Goal: Task Accomplishment & Management: Manage account settings

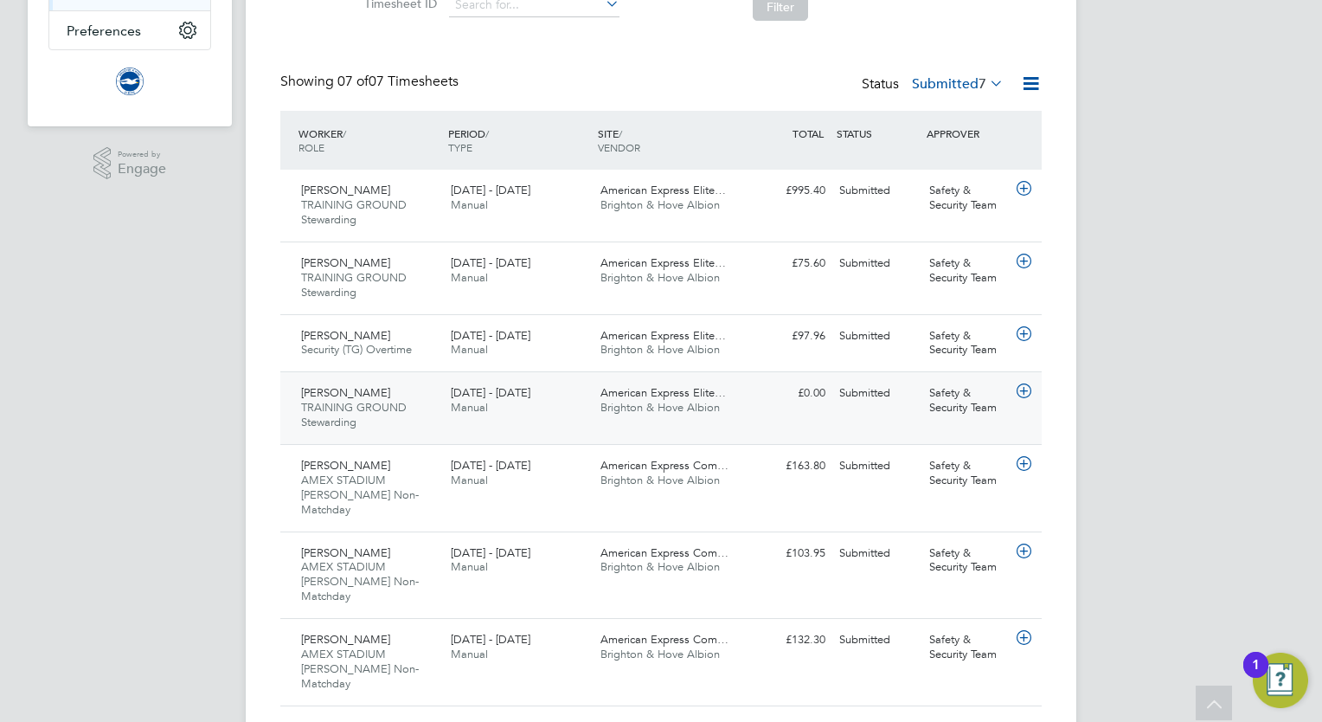
click at [363, 396] on span "Jayden Brunsdon" at bounding box center [345, 392] width 89 height 15
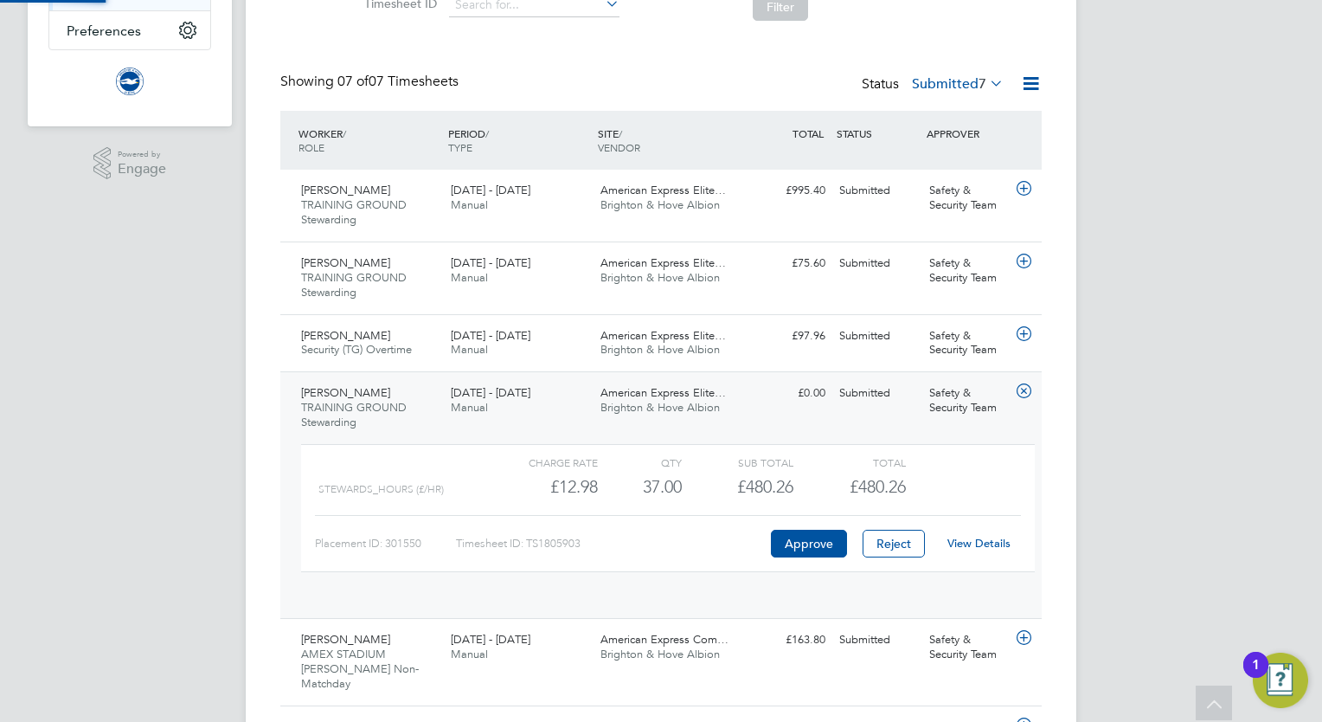
scroll to position [8, 8]
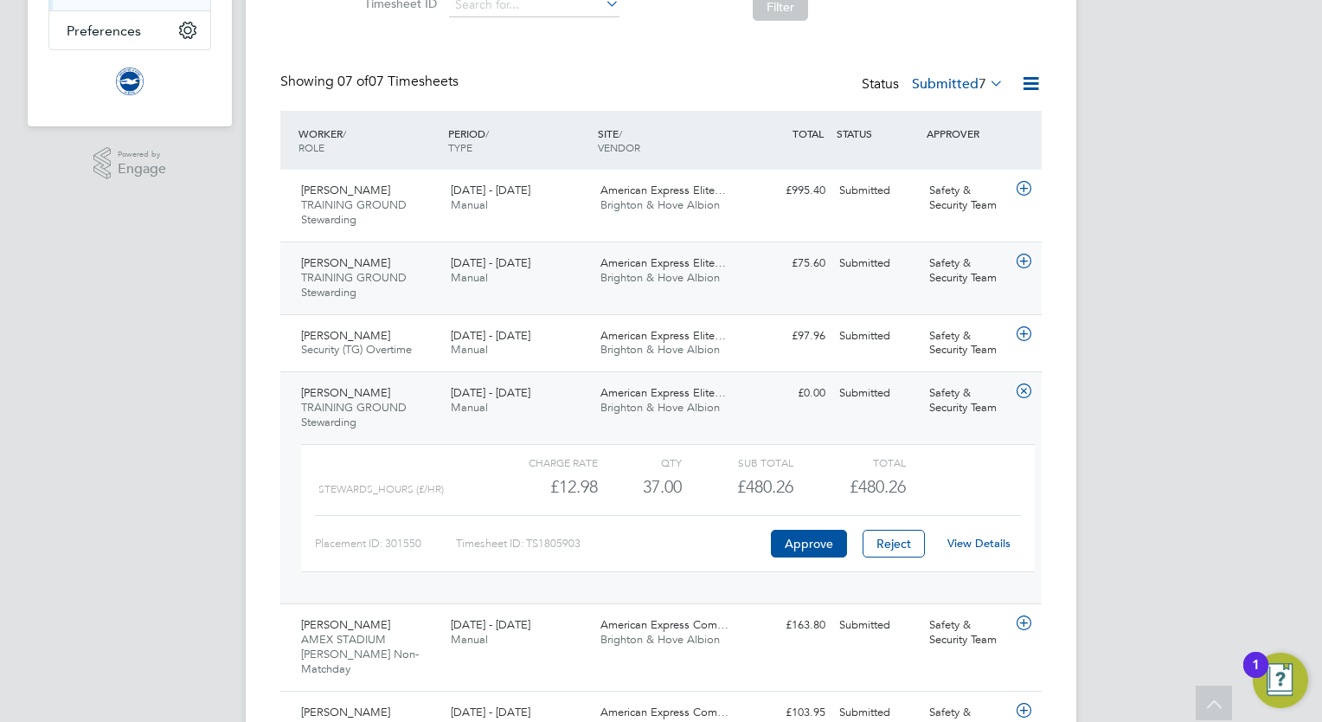
click at [507, 287] on div "1 - 30 Sep 2025 Manual" at bounding box center [519, 270] width 150 height 43
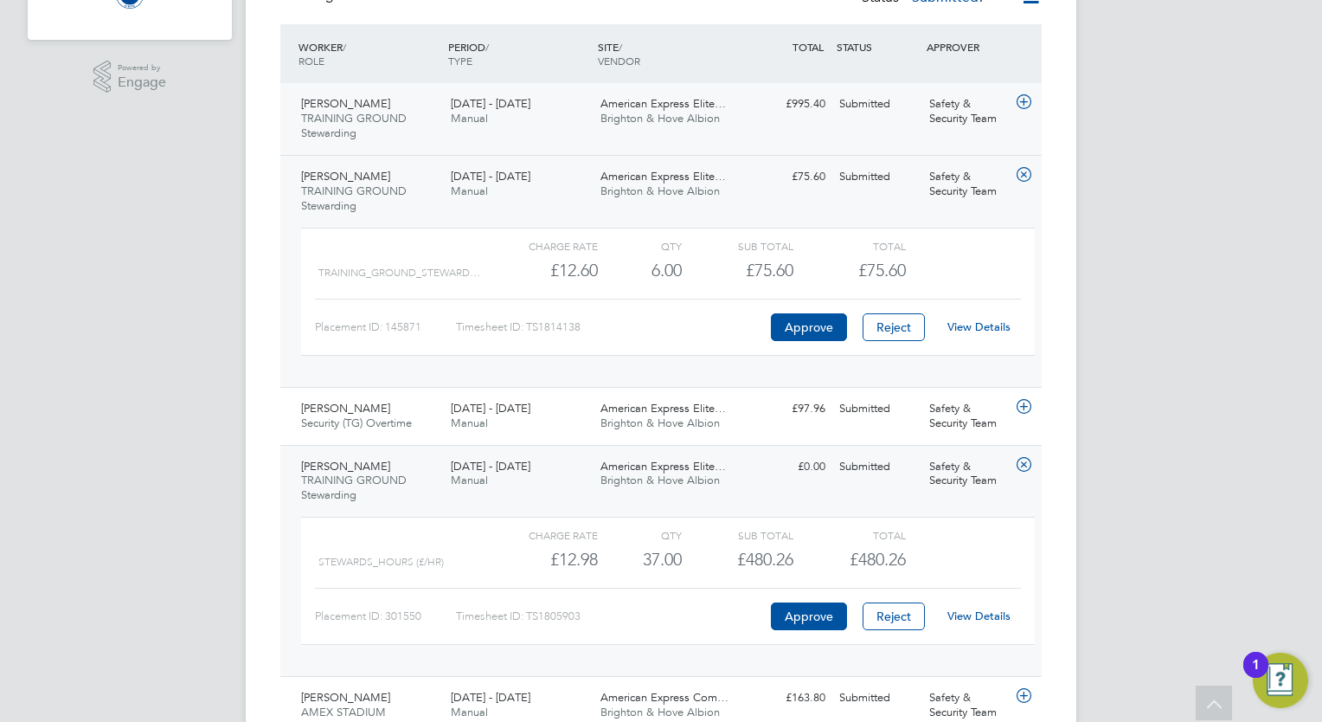
click at [478, 86] on div "Edward Clamp TRAINING GROUND Stewarding 1 - 31 Aug 2025 1 - 31 Aug 2025 Manual …" at bounding box center [660, 119] width 761 height 72
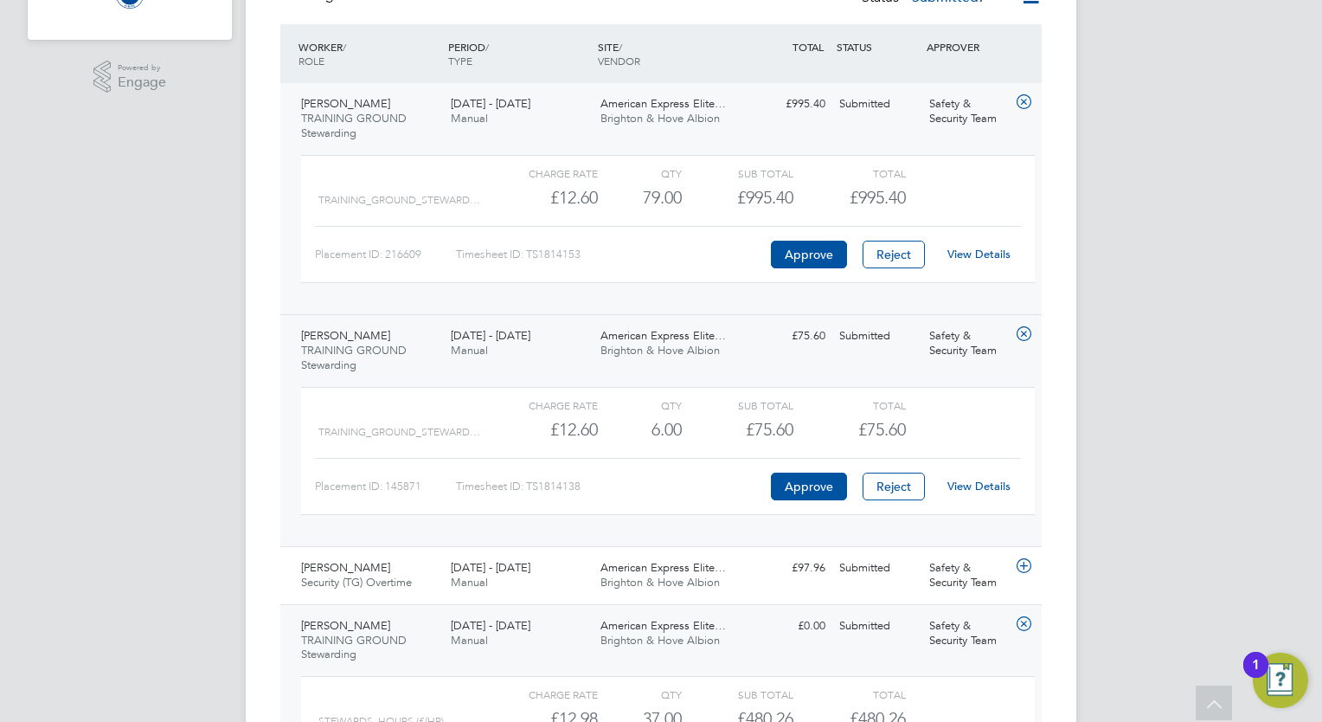
click at [564, 119] on div "1 - 31 Aug 2025 Manual" at bounding box center [519, 111] width 150 height 43
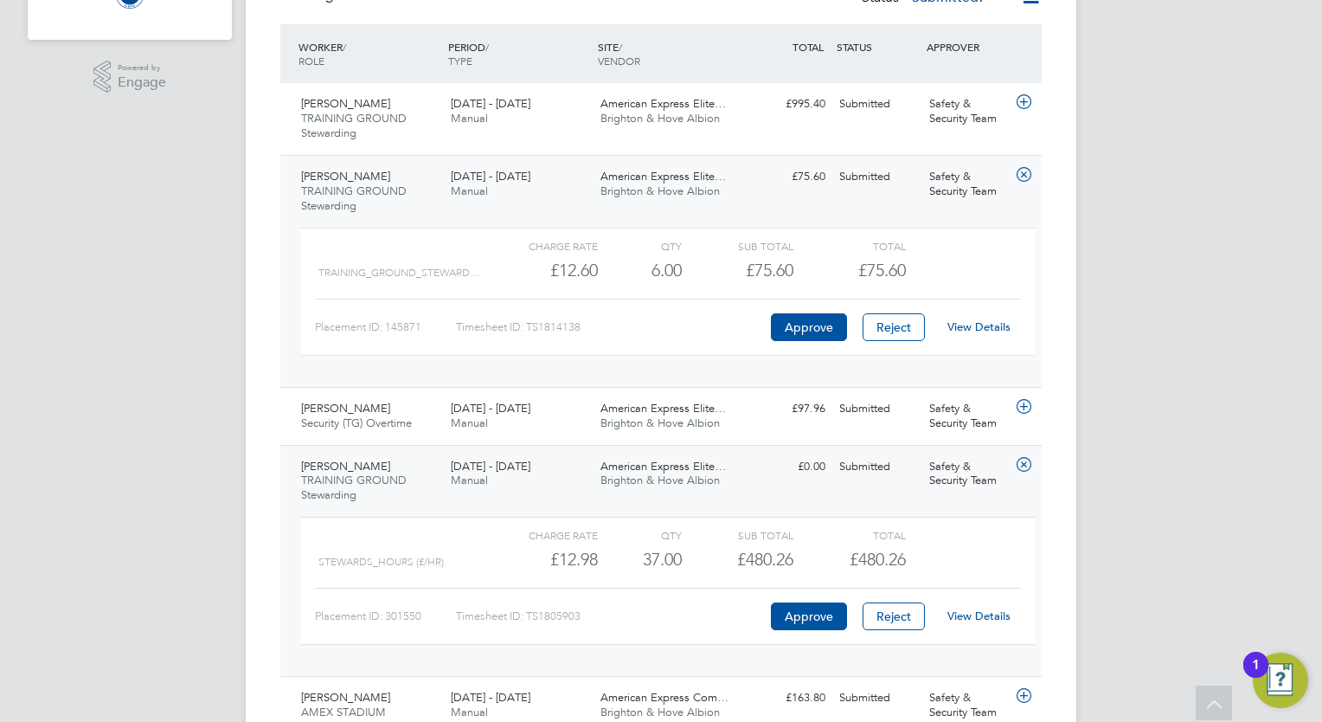
click at [543, 199] on div "1 - 30 Sep 2025 Manual" at bounding box center [519, 184] width 150 height 43
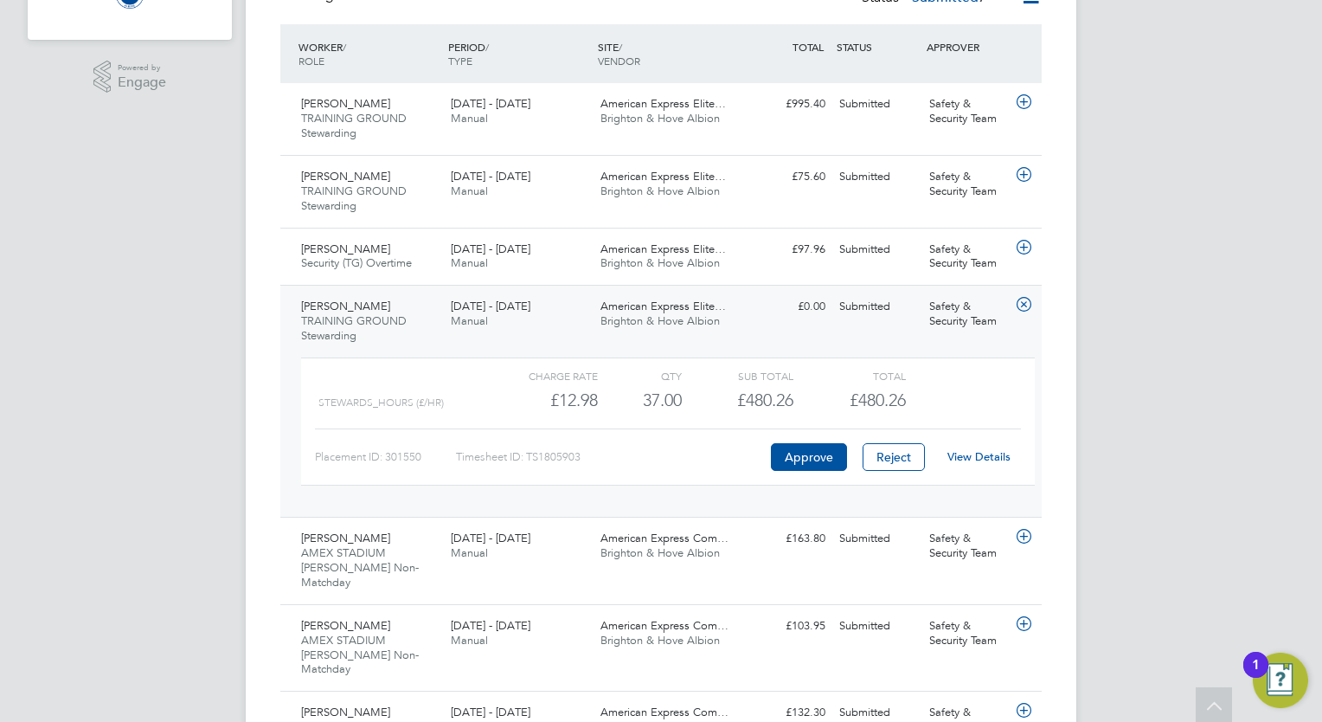
scroll to position [0, 0]
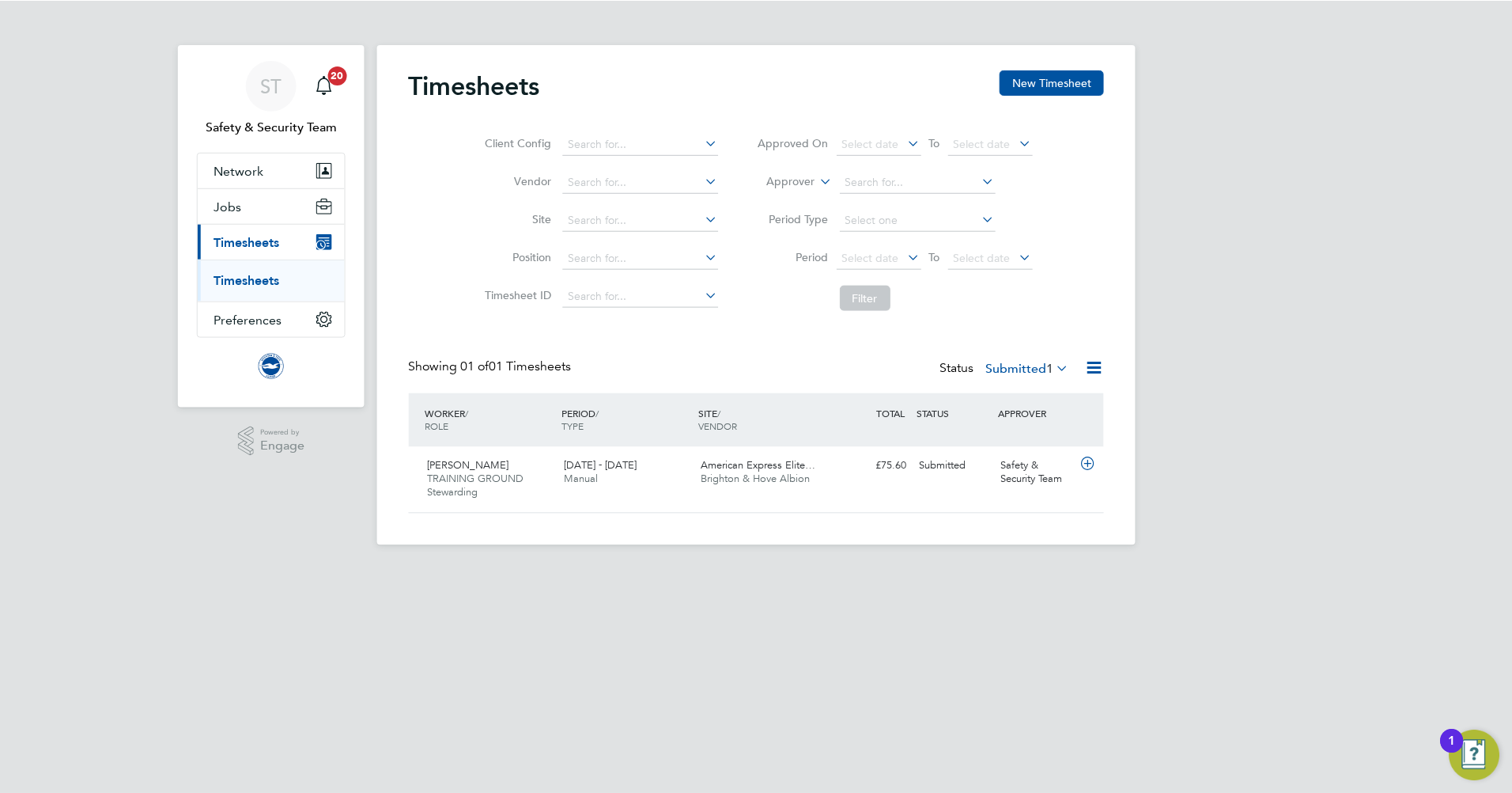
scroll to position [40, 138]
